Goal: Task Accomplishment & Management: Complete application form

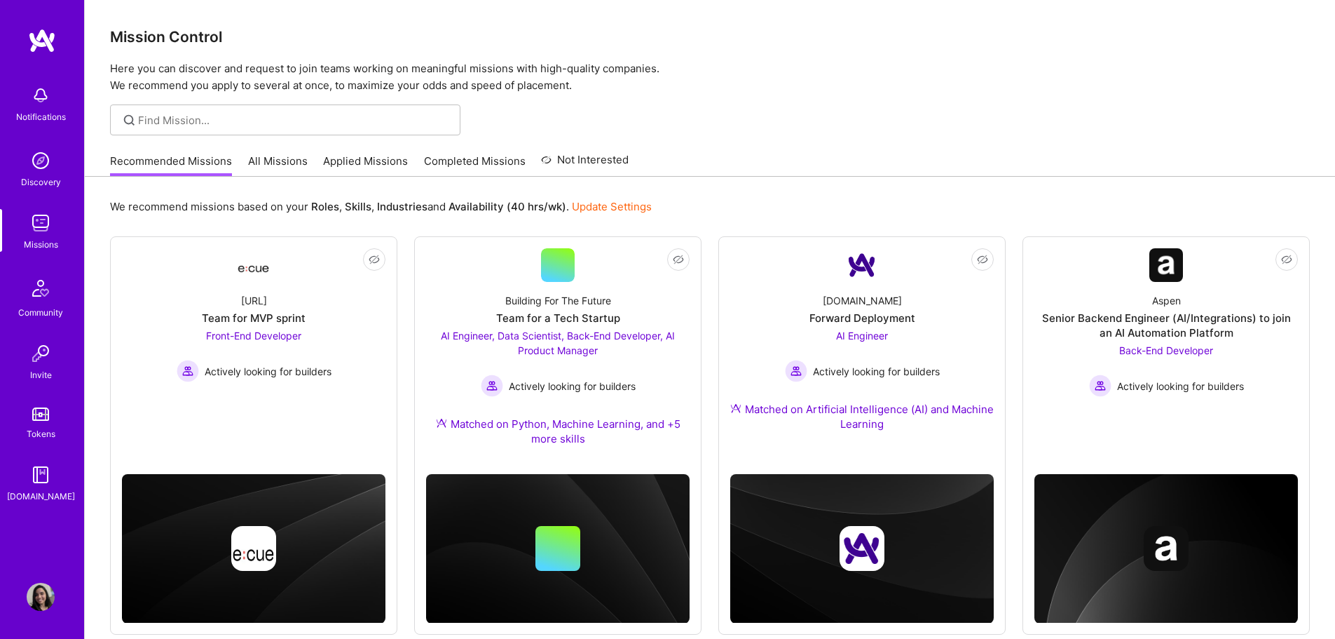
scroll to position [798, 0]
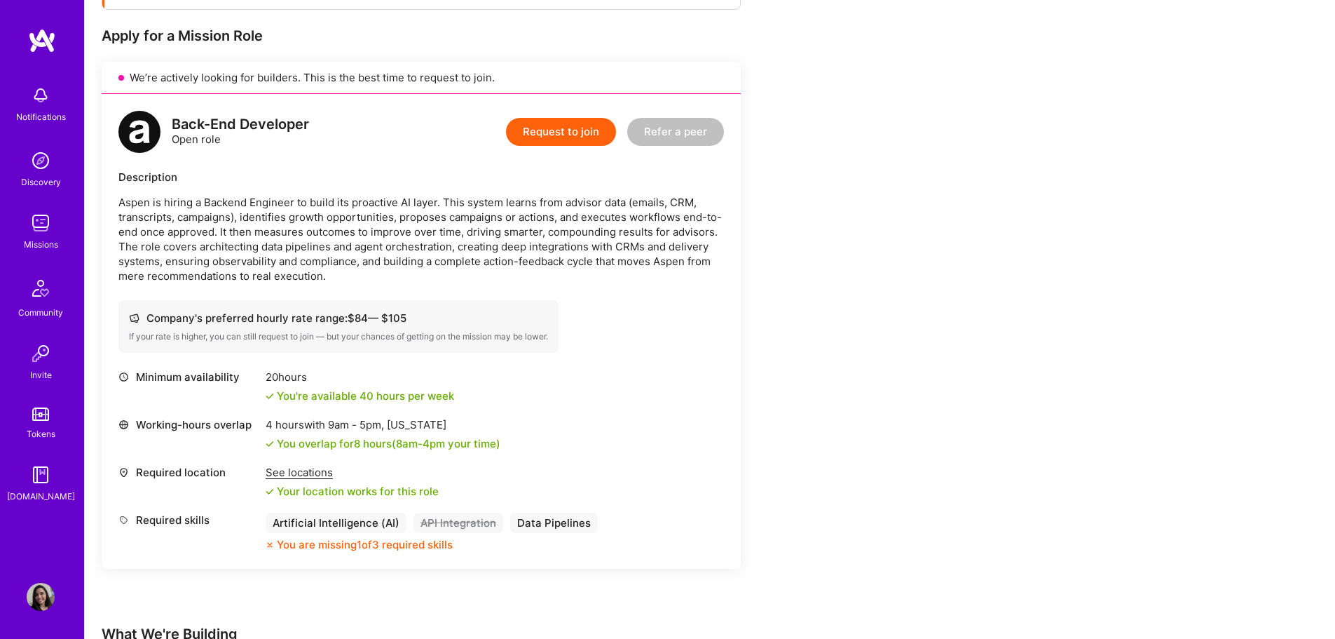
scroll to position [350, 0]
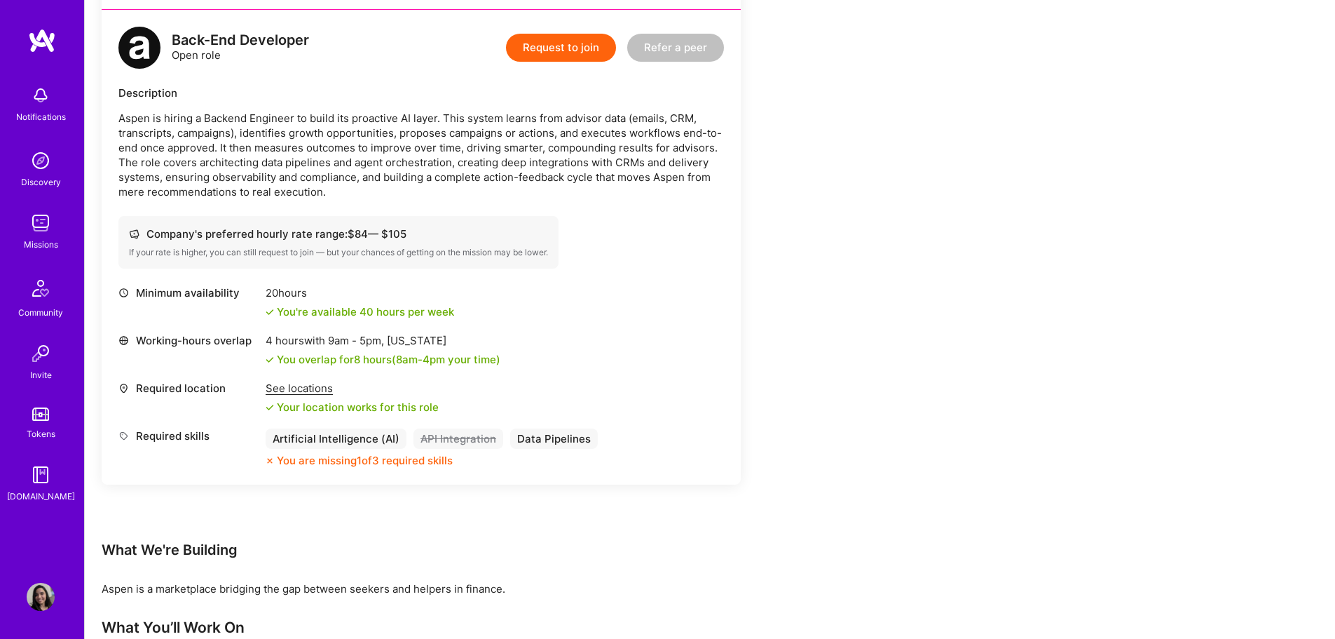
click at [553, 52] on button "Request to join" at bounding box center [561, 48] width 110 height 28
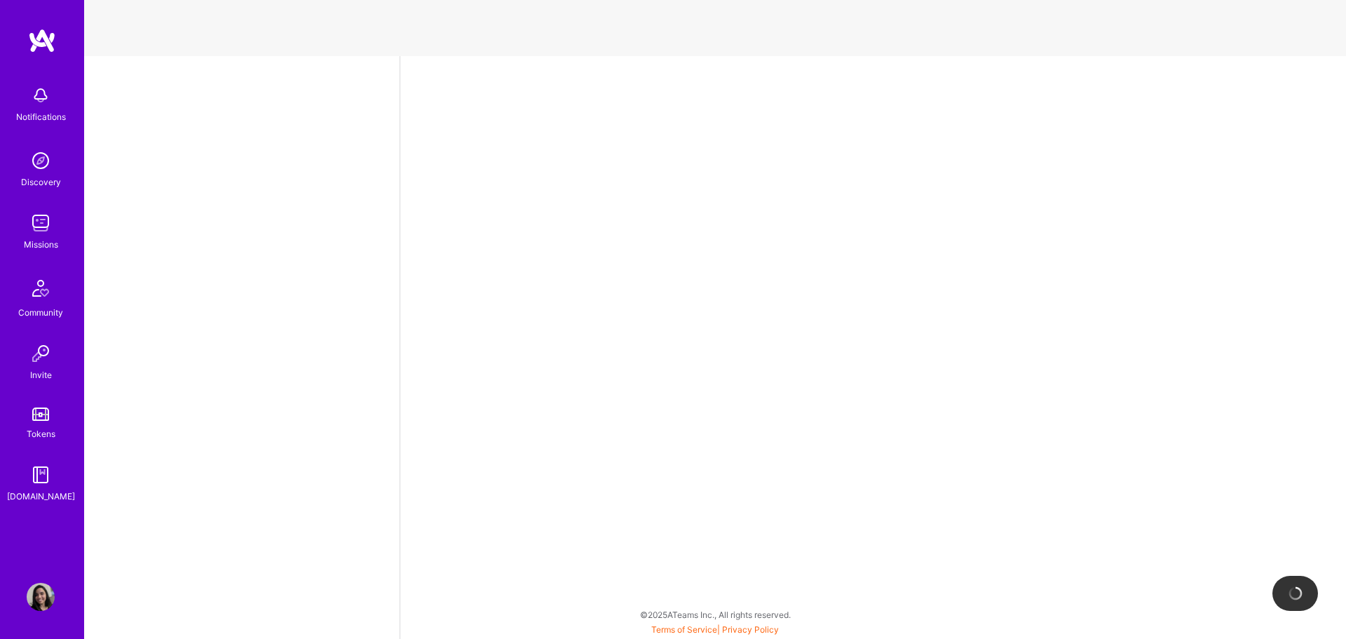
select select "US"
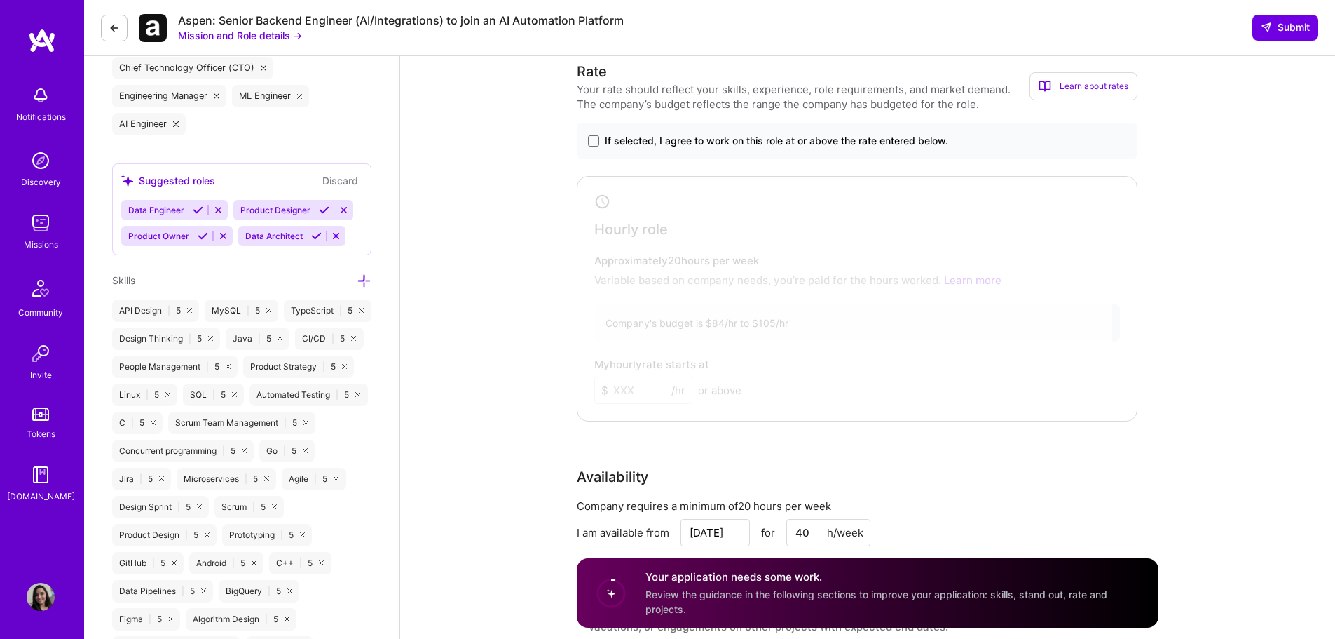
scroll to position [1051, 0]
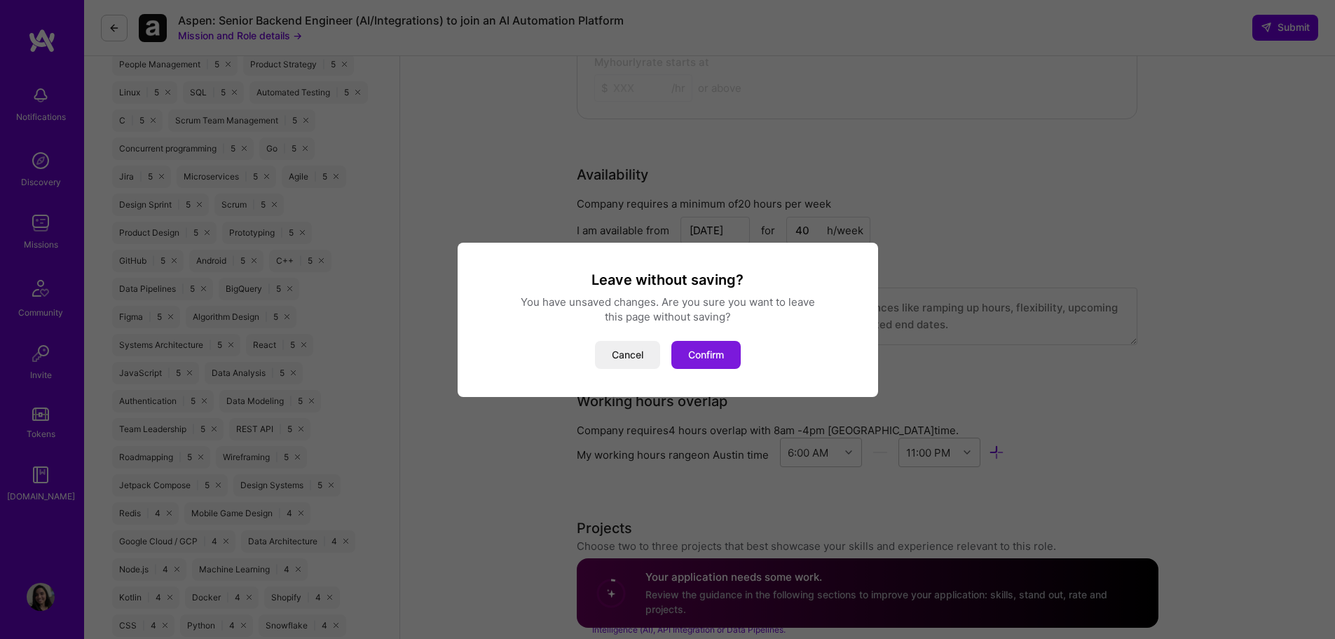
click at [694, 355] on button "Confirm" at bounding box center [706, 355] width 69 height 28
